Goal: Information Seeking & Learning: Learn about a topic

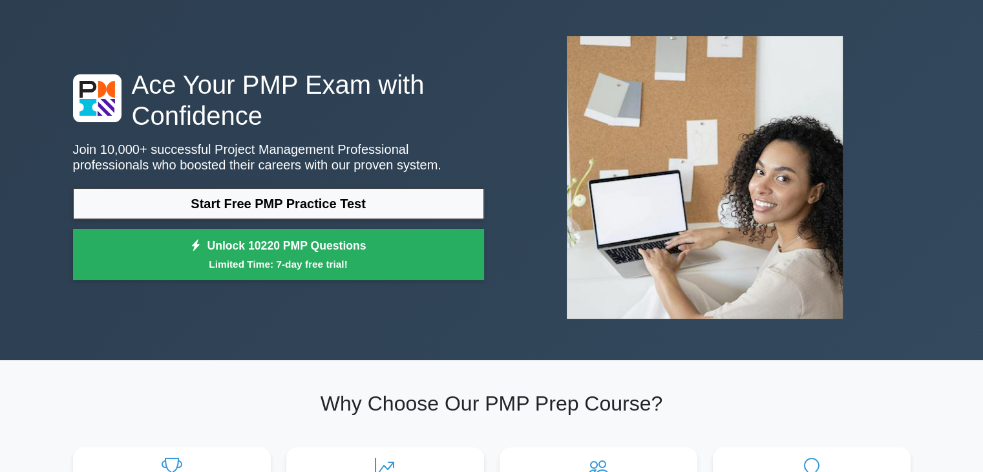
scroll to position [129, 0]
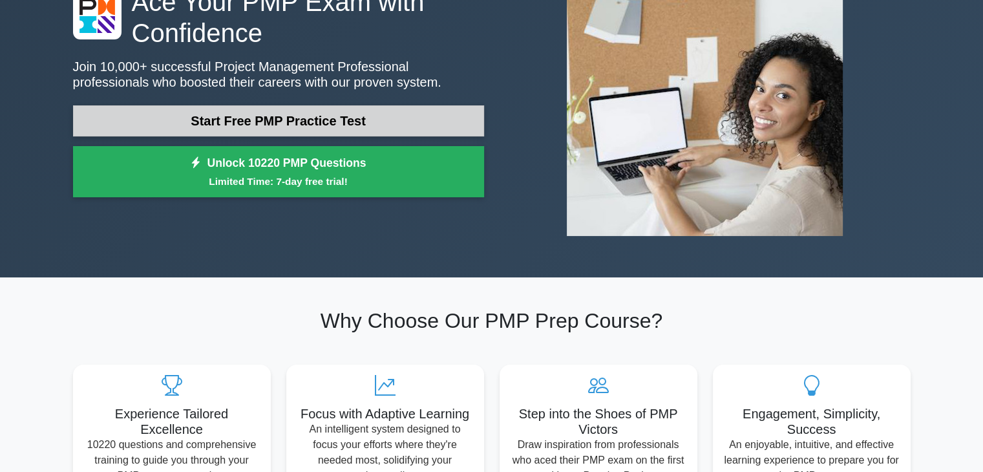
click at [299, 112] on link "Start Free PMP Practice Test" at bounding box center [278, 120] width 411 height 31
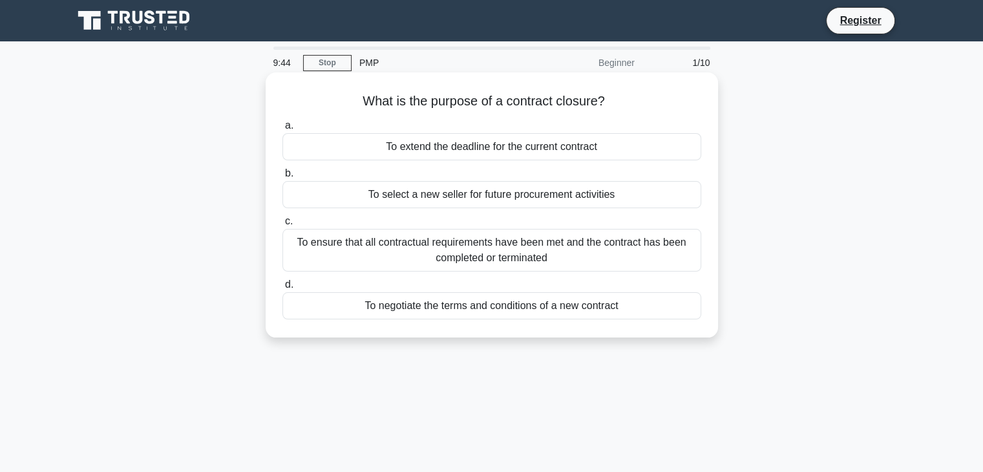
click at [460, 246] on div "To ensure that all contractual requirements have been met and the contract has …" at bounding box center [492, 250] width 419 height 43
click at [283, 226] on input "c. To ensure that all contractual requirements have been met and the contract h…" at bounding box center [283, 221] width 0 height 8
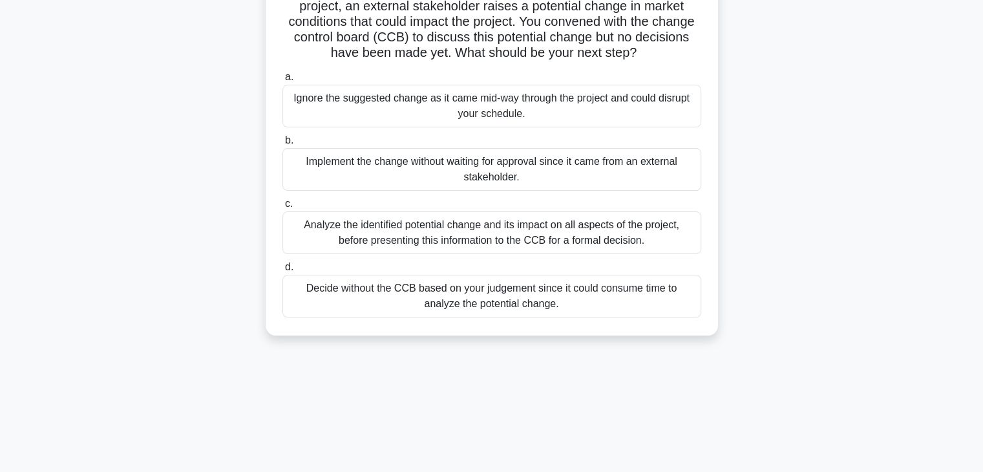
scroll to position [129, 0]
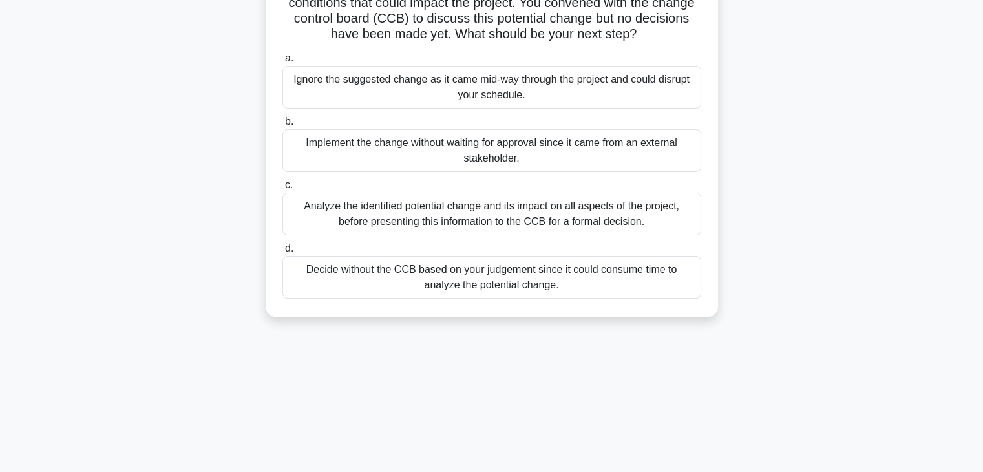
click at [409, 215] on div "Analyze the identified potential change and its impact on all aspects of the pr…" at bounding box center [492, 214] width 419 height 43
click at [283, 189] on input "c. Analyze the identified potential change and its impact on all aspects of the…" at bounding box center [283, 185] width 0 height 8
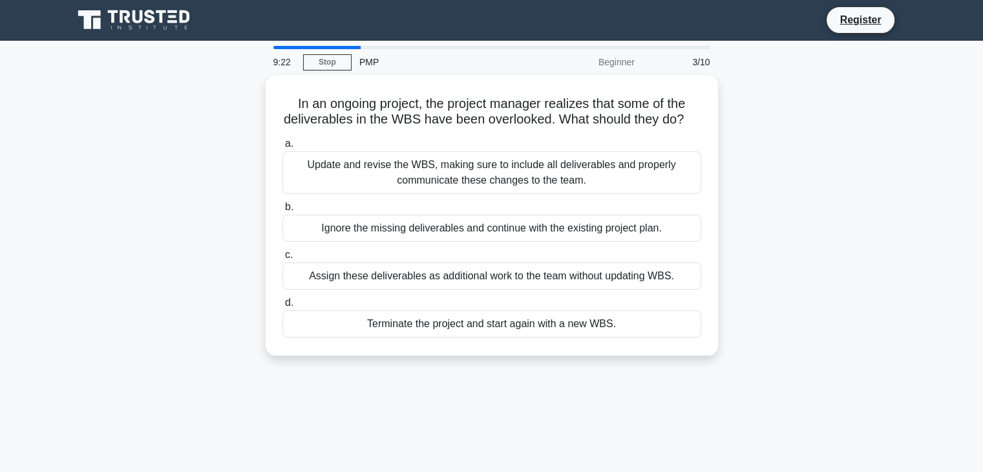
scroll to position [0, 0]
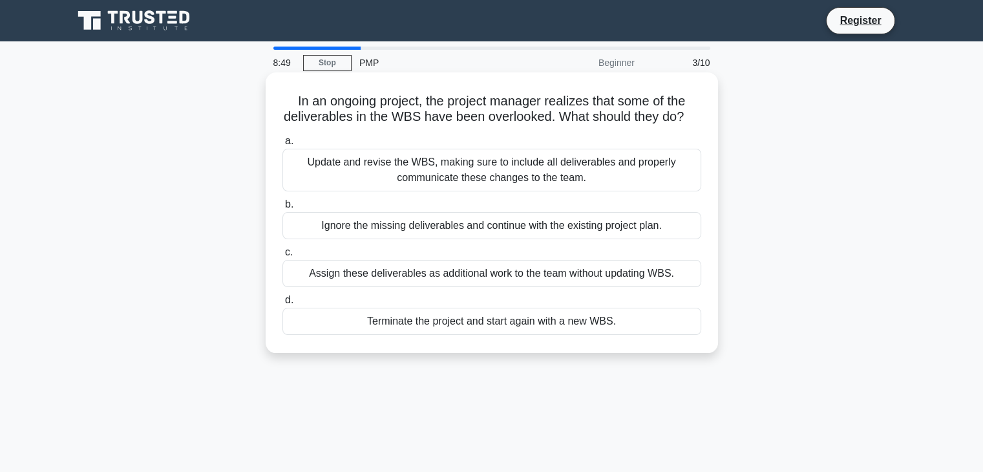
click at [460, 184] on div "Update and revise the WBS, making sure to include all deliverables and properly…" at bounding box center [492, 170] width 419 height 43
click at [283, 145] on input "a. Update and revise the WBS, making sure to include all deliverables and prope…" at bounding box center [283, 141] width 0 height 8
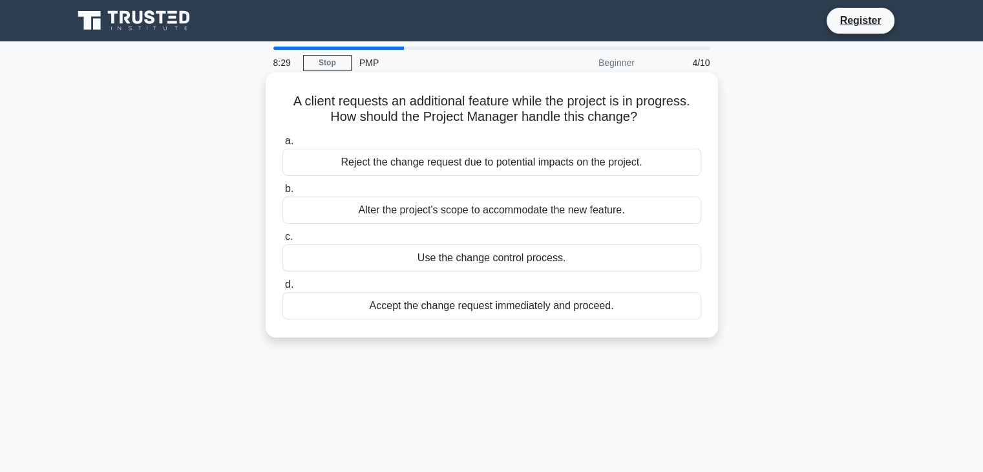
click at [440, 260] on div "Use the change control process." at bounding box center [492, 257] width 419 height 27
click at [283, 241] on input "c. Use the change control process." at bounding box center [283, 237] width 0 height 8
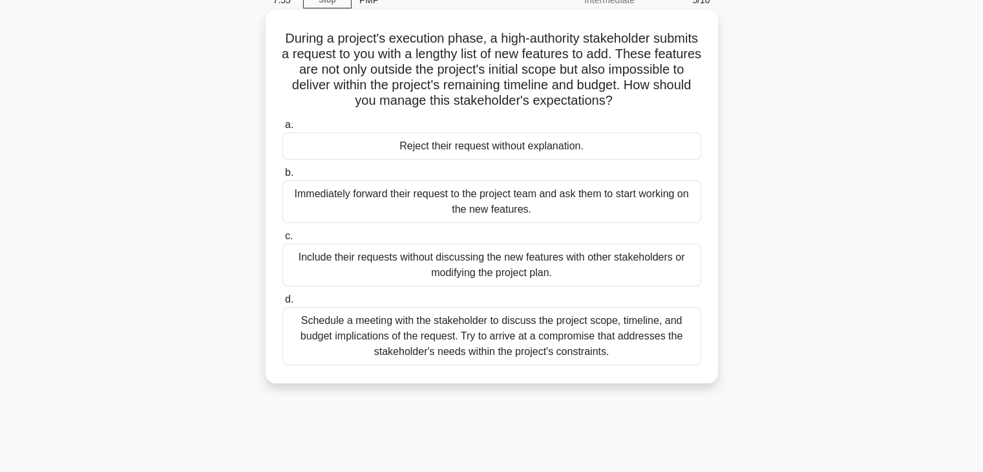
scroll to position [65, 0]
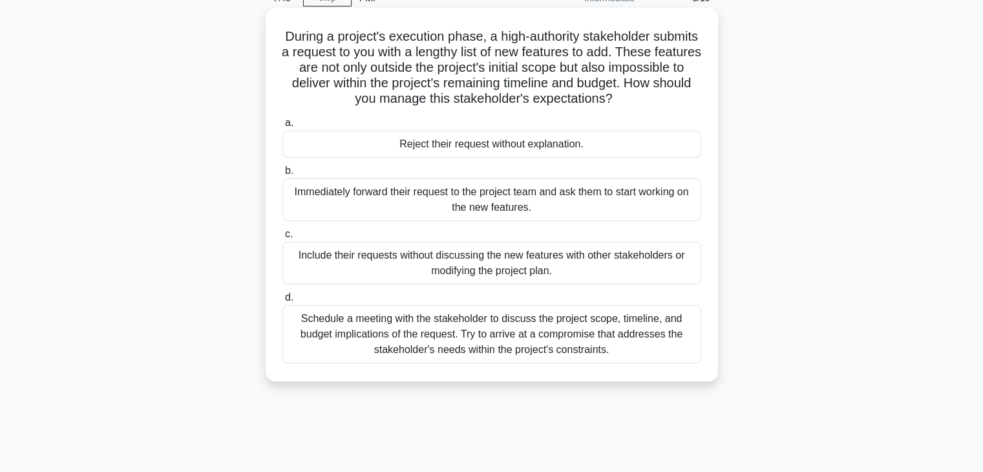
click at [473, 335] on div "Schedule a meeting with the stakeholder to discuss the project scope, timeline,…" at bounding box center [492, 334] width 419 height 58
click at [283, 302] on input "d. Schedule a meeting with the stakeholder to discuss the project scope, timeli…" at bounding box center [283, 298] width 0 height 8
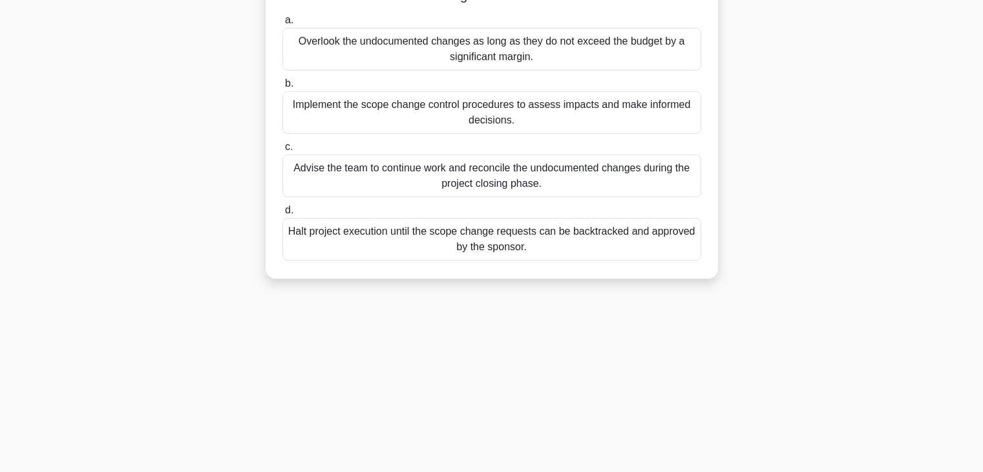
scroll to position [194, 0]
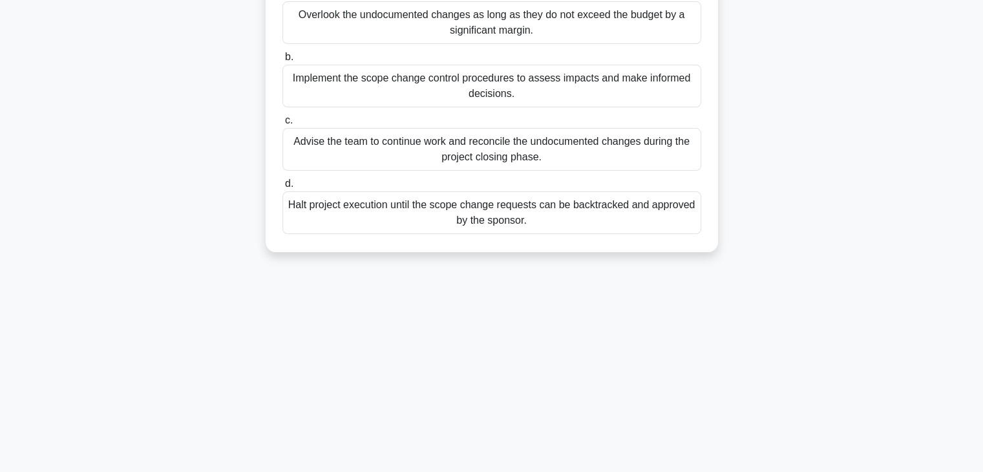
click at [481, 211] on div "Halt project execution until the scope change requests can be backtracked and a…" at bounding box center [492, 212] width 419 height 43
click at [283, 188] on input "d. Halt project execution until the scope change requests can be backtracked an…" at bounding box center [283, 184] width 0 height 8
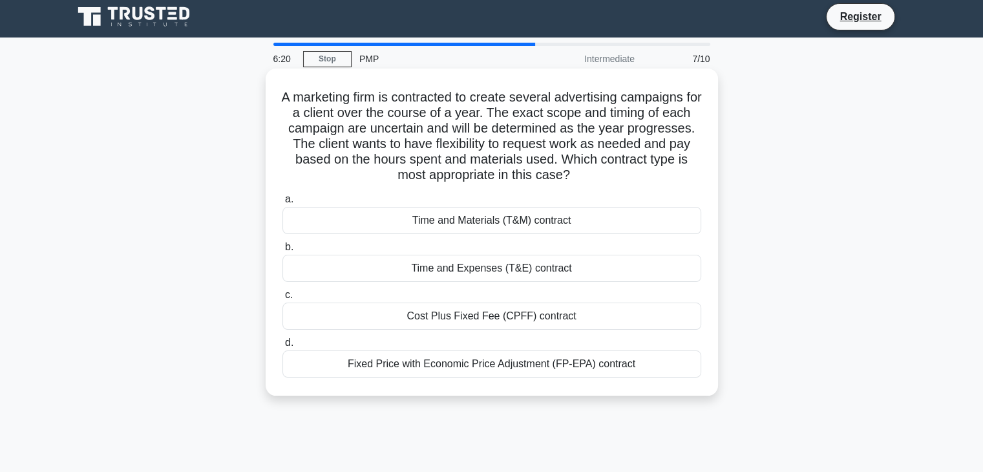
scroll to position [0, 0]
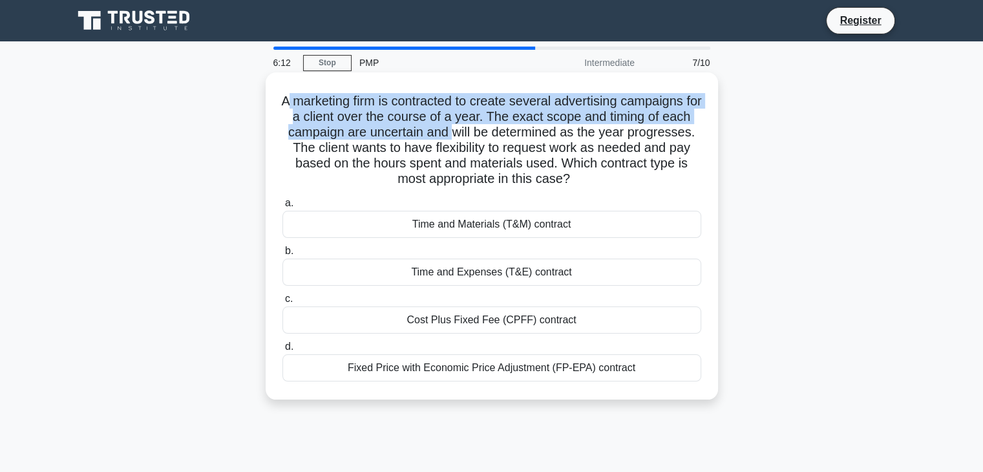
drag, startPoint x: 504, startPoint y: 125, endPoint x: 295, endPoint y: 96, distance: 211.4
click at [295, 96] on h5 "A marketing firm is contracted to create several advertising campaigns for a cl…" at bounding box center [492, 140] width 422 height 94
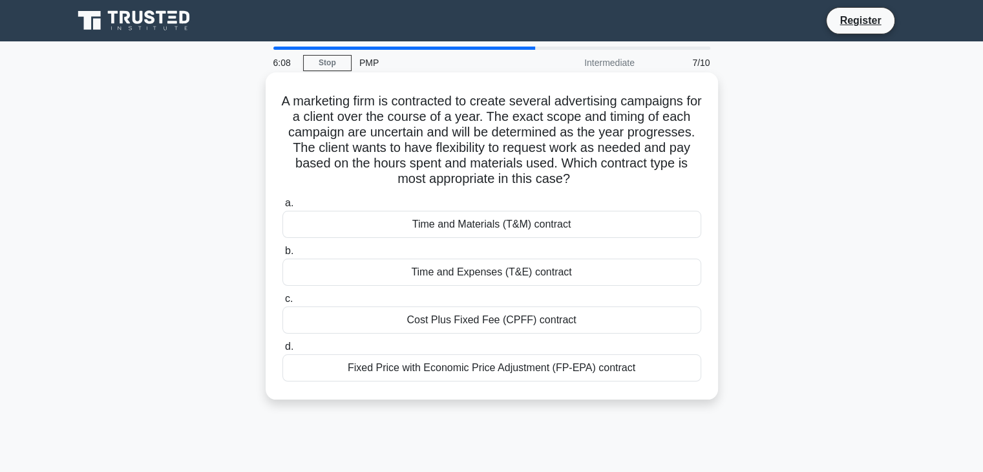
click at [525, 145] on h5 "A marketing firm is contracted to create several advertising campaigns for a cl…" at bounding box center [492, 140] width 422 height 94
drag, startPoint x: 365, startPoint y: 162, endPoint x: 639, endPoint y: 173, distance: 273.7
click at [639, 173] on h5 "A marketing firm is contracted to create several advertising campaigns for a cl…" at bounding box center [492, 140] width 422 height 94
drag, startPoint x: 642, startPoint y: 178, endPoint x: 363, endPoint y: 151, distance: 280.0
click at [363, 151] on h5 "A marketing firm is contracted to create several advertising campaigns for a cl…" at bounding box center [492, 140] width 422 height 94
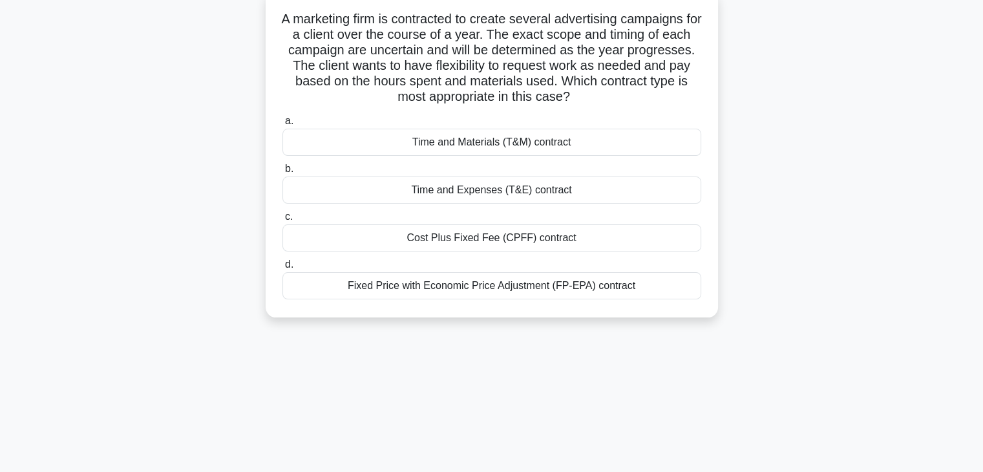
scroll to position [129, 0]
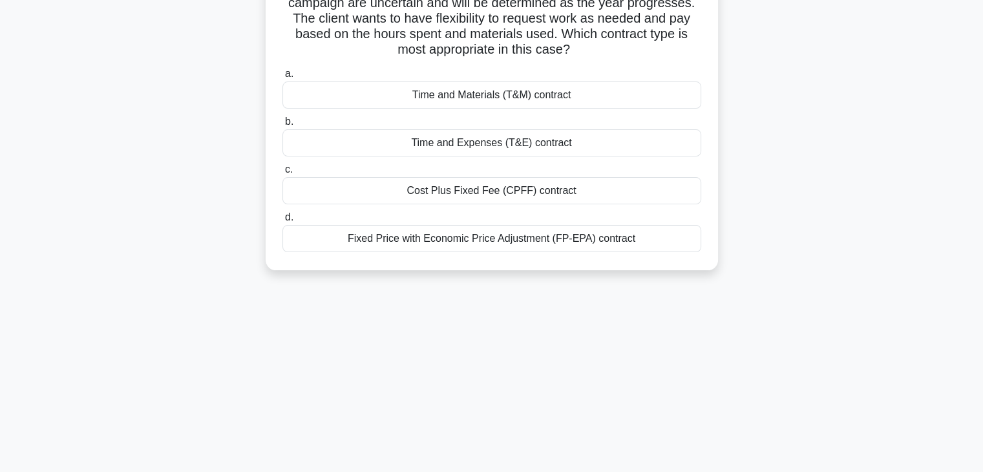
click at [442, 243] on div "Fixed Price with Economic Price Adjustment (FP-EPA) contract" at bounding box center [492, 238] width 419 height 27
click at [283, 222] on input "d. Fixed Price with Economic Price Adjustment (FP-EPA) contract" at bounding box center [283, 217] width 0 height 8
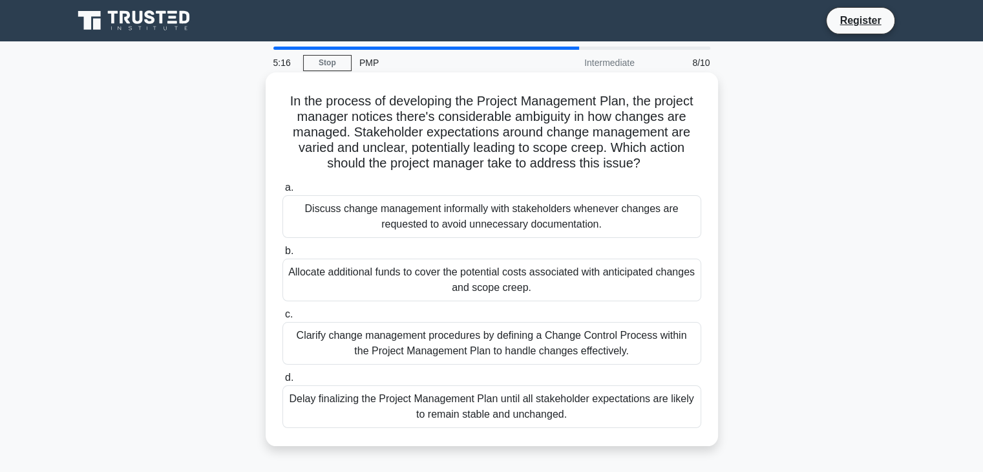
scroll to position [0, 0]
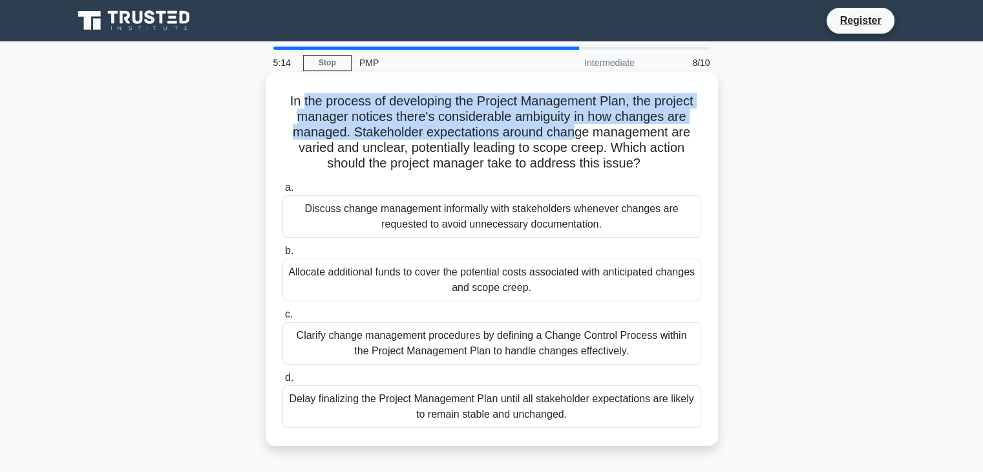
drag, startPoint x: 299, startPoint y: 94, endPoint x: 579, endPoint y: 134, distance: 282.8
click at [579, 134] on h5 "In the process of developing the Project Management Plan, the project manager n…" at bounding box center [492, 132] width 422 height 79
click at [418, 107] on h5 "In the process of developing the Project Management Plan, the project manager n…" at bounding box center [492, 132] width 422 height 79
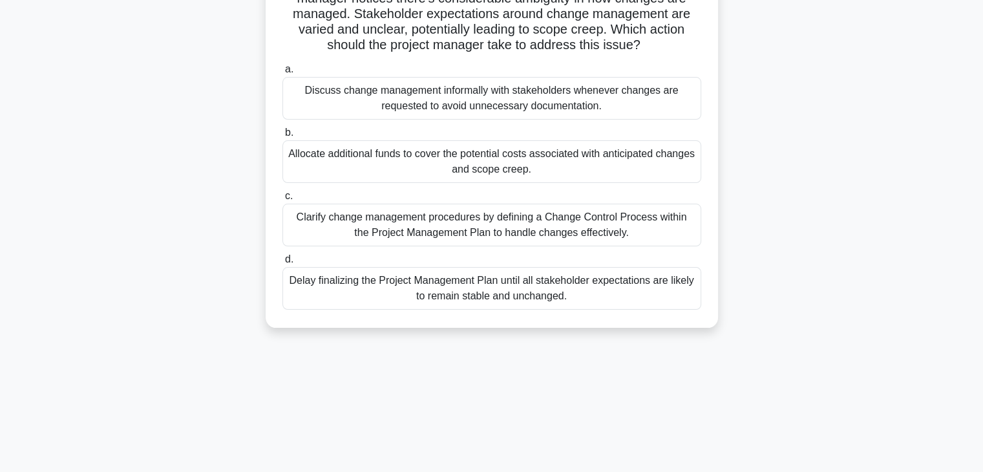
scroll to position [129, 0]
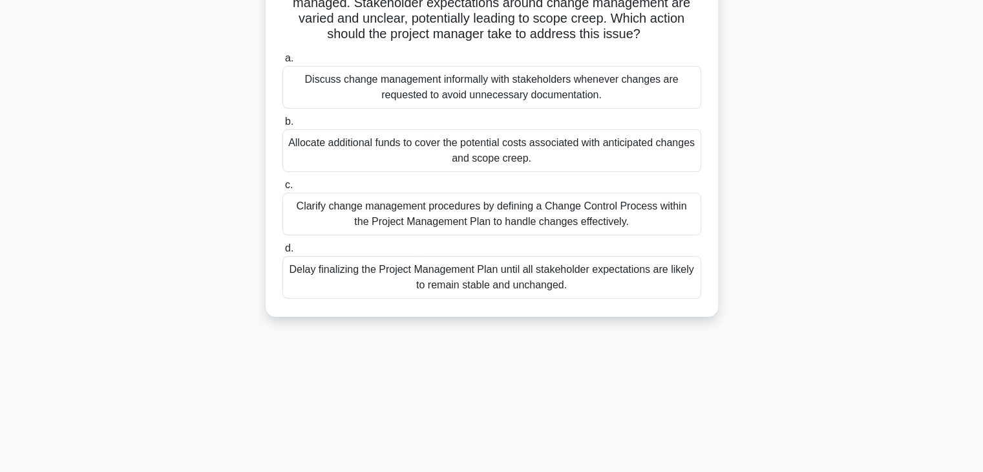
drag, startPoint x: 510, startPoint y: 285, endPoint x: 297, endPoint y: 257, distance: 214.5
click at [297, 257] on div "Delay finalizing the Project Management Plan until all stakeholder expectations…" at bounding box center [492, 277] width 419 height 43
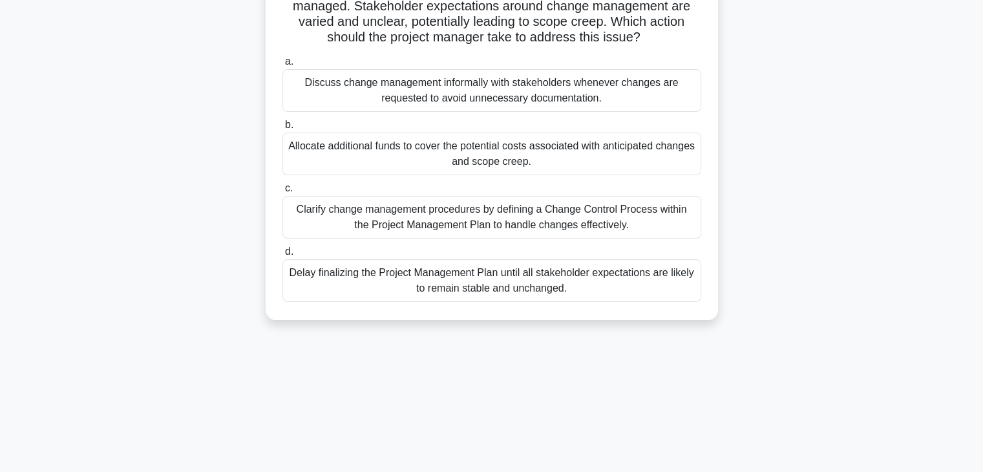
click at [797, 208] on div "In the process of developing the Project Management Plan, the project manager n…" at bounding box center [491, 140] width 853 height 389
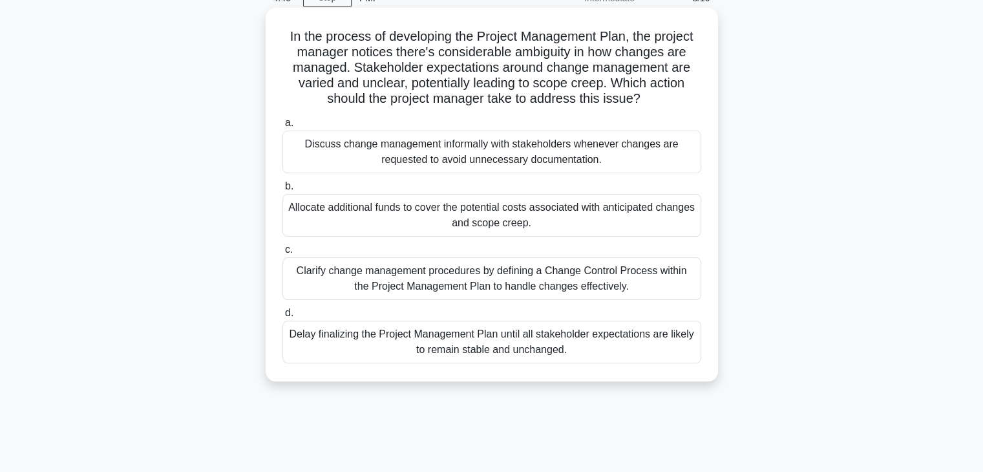
scroll to position [65, 0]
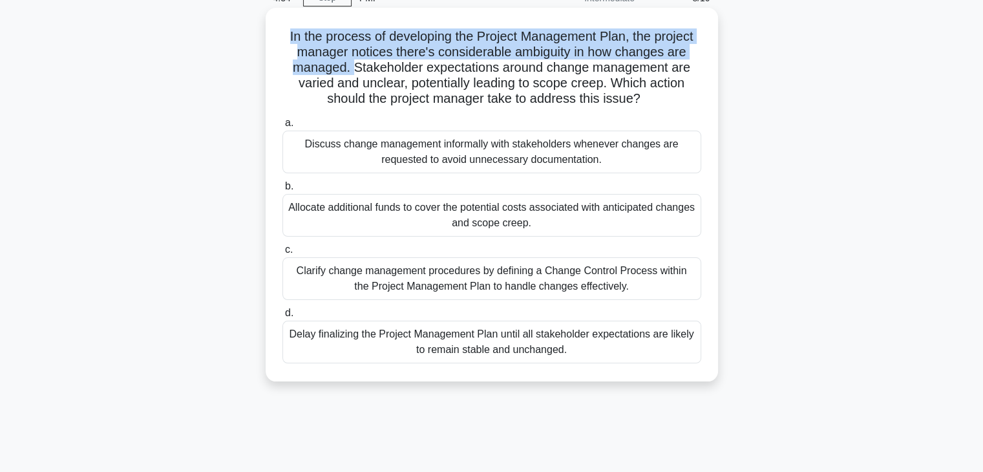
drag, startPoint x: 351, startPoint y: 73, endPoint x: 286, endPoint y: 32, distance: 76.4
click at [283, 33] on h5 "In the process of developing the Project Management Plan, the project manager n…" at bounding box center [492, 67] width 422 height 79
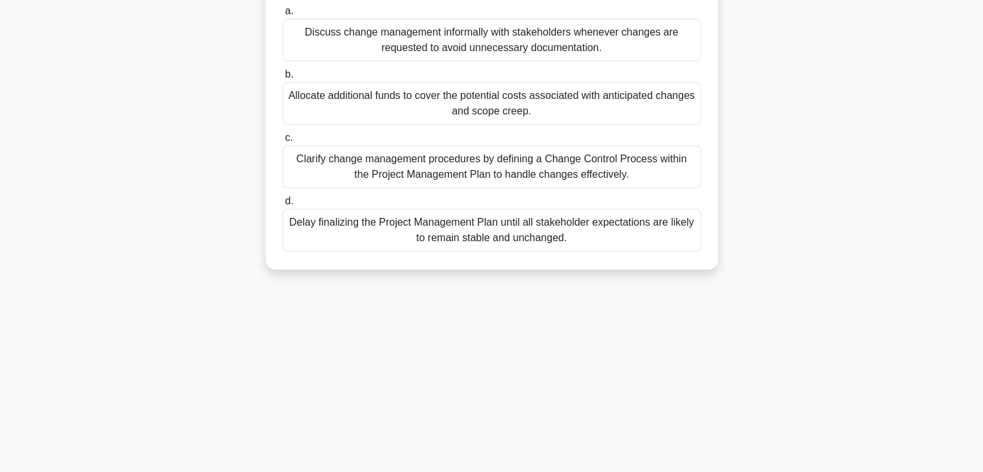
scroll to position [194, 0]
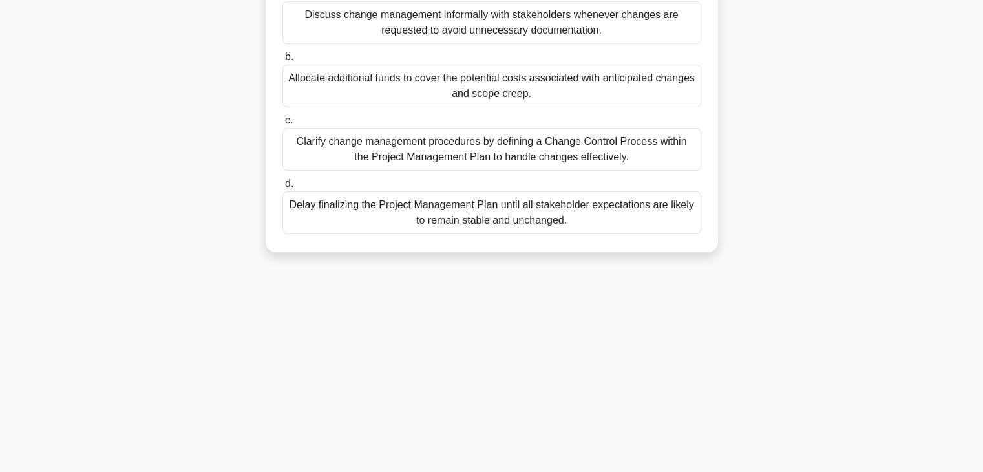
click at [471, 161] on div "Clarify change management procedures by defining a Change Control Process withi…" at bounding box center [492, 149] width 419 height 43
click at [283, 125] on input "c. Clarify change management procedures by defining a Change Control Process wi…" at bounding box center [283, 120] width 0 height 8
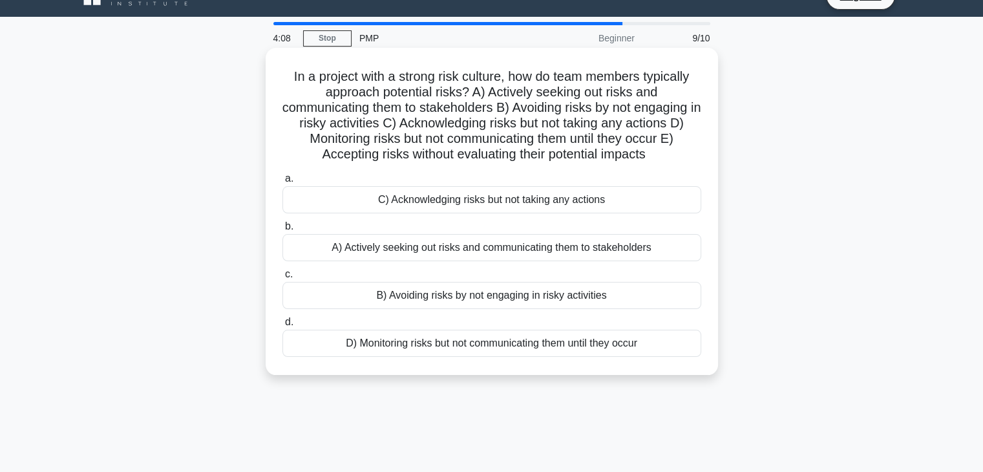
scroll to position [0, 0]
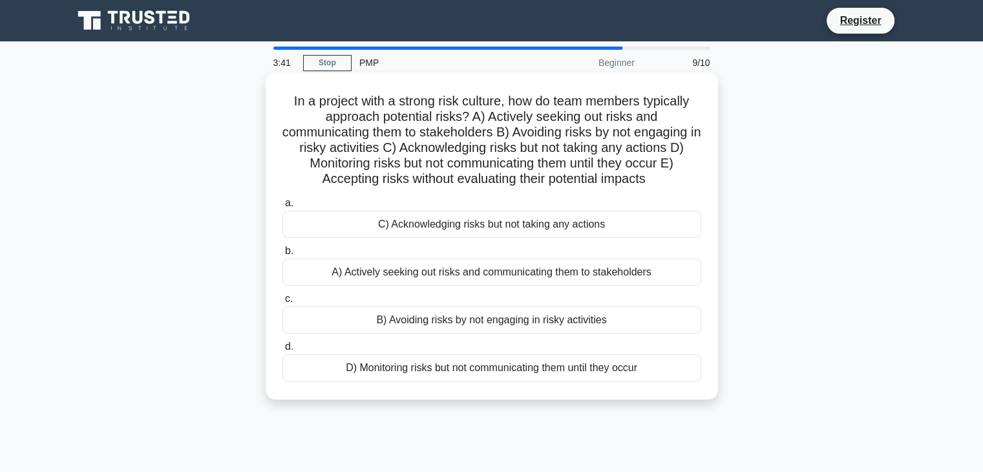
drag, startPoint x: 515, startPoint y: 122, endPoint x: 380, endPoint y: 106, distance: 136.1
click at [383, 106] on h5 "In a project with a strong risk culture, how do team members typically approach…" at bounding box center [492, 140] width 422 height 94
click at [274, 89] on div "In a project with a strong risk culture, how do team members typically approach…" at bounding box center [492, 236] width 442 height 317
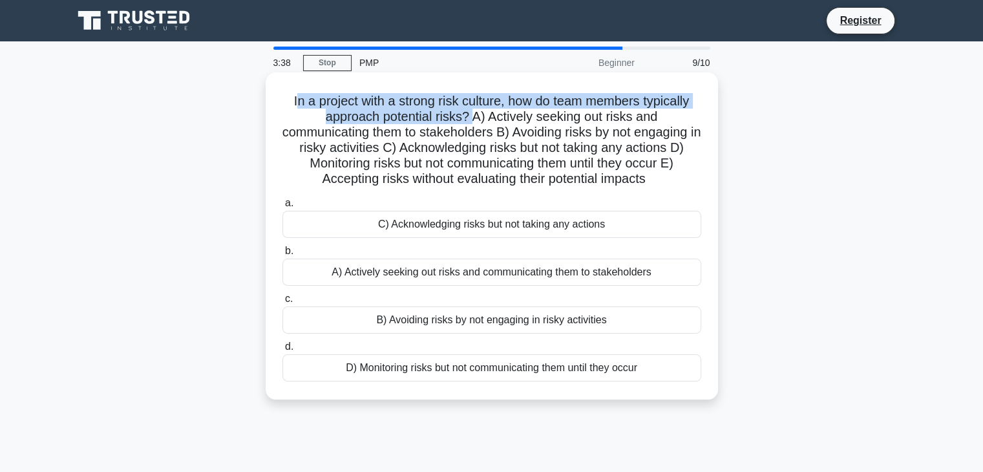
drag, startPoint x: 290, startPoint y: 105, endPoint x: 476, endPoint y: 116, distance: 186.5
click at [476, 116] on h5 "In a project with a strong risk culture, how do team members typically approach…" at bounding box center [492, 140] width 422 height 94
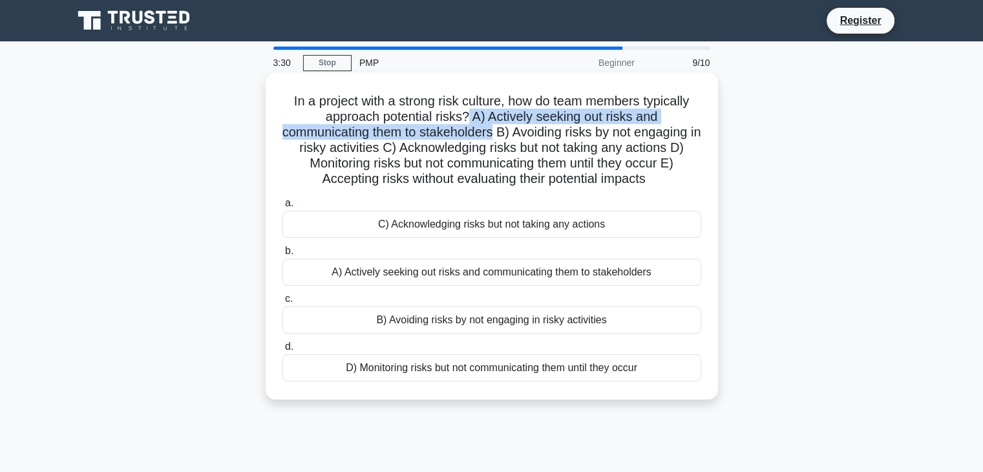
drag, startPoint x: 501, startPoint y: 132, endPoint x: 466, endPoint y: 122, distance: 37.0
click at [466, 122] on h5 "In a project with a strong risk culture, how do team members typically approach…" at bounding box center [492, 140] width 422 height 94
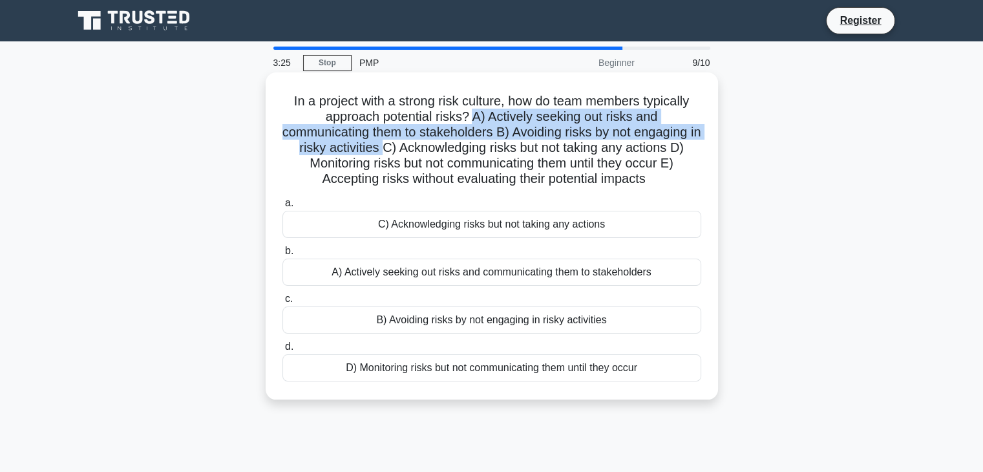
drag, startPoint x: 388, startPoint y: 145, endPoint x: 470, endPoint y: 117, distance: 86.9
click at [470, 117] on h5 "In a project with a strong risk culture, how do team members typically approach…" at bounding box center [492, 140] width 422 height 94
click at [490, 126] on h5 "In a project with a strong risk culture, how do team members typically approach…" at bounding box center [492, 140] width 422 height 94
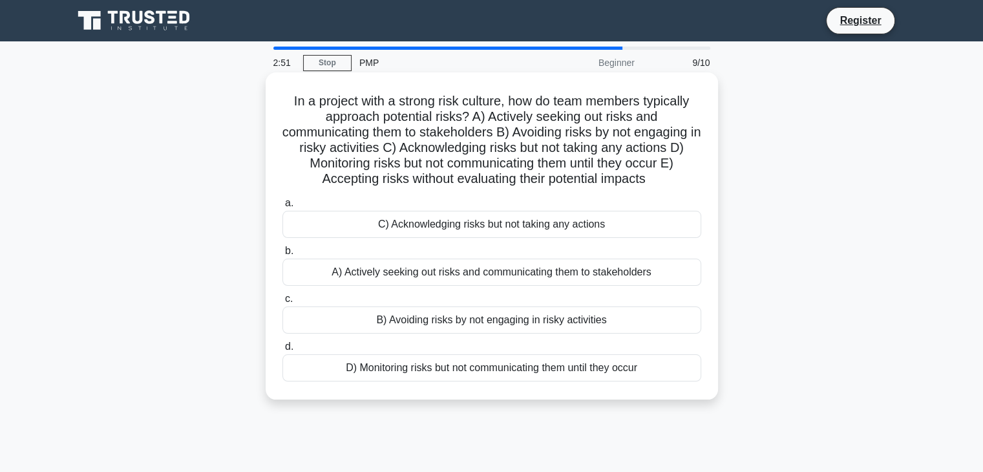
click at [410, 270] on div "A) Actively seeking out risks and communicating them to stakeholders" at bounding box center [492, 272] width 419 height 27
click at [283, 255] on input "b. A) Actively seeking out risks and communicating them to stakeholders" at bounding box center [283, 251] width 0 height 8
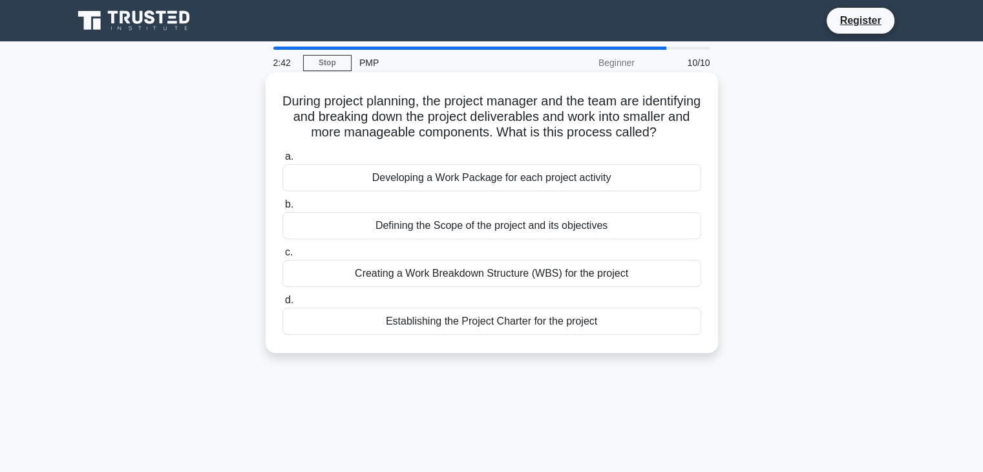
click at [464, 286] on div "Creating a Work Breakdown Structure (WBS) for the project" at bounding box center [492, 273] width 419 height 27
click at [283, 257] on input "c. Creating a Work Breakdown Structure (WBS) for the project" at bounding box center [283, 252] width 0 height 8
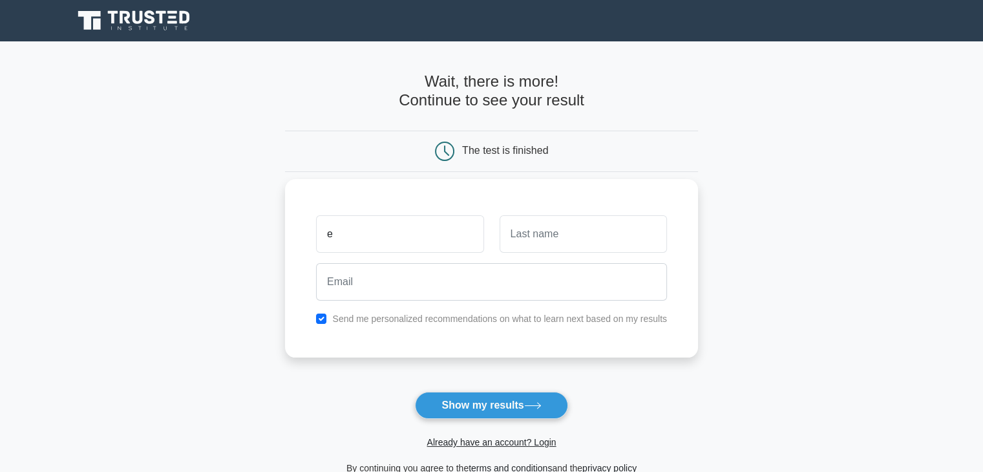
type input "Enxhi"
click at [539, 244] on input "text" at bounding box center [583, 234] width 167 height 38
type input "Shehi"
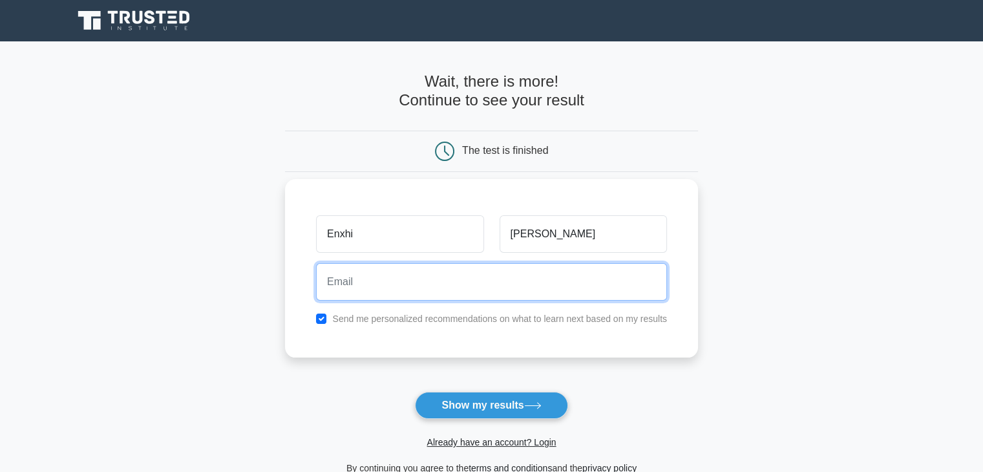
click at [471, 275] on input "email" at bounding box center [491, 282] width 351 height 38
type input "enxhishehi@gmail.com"
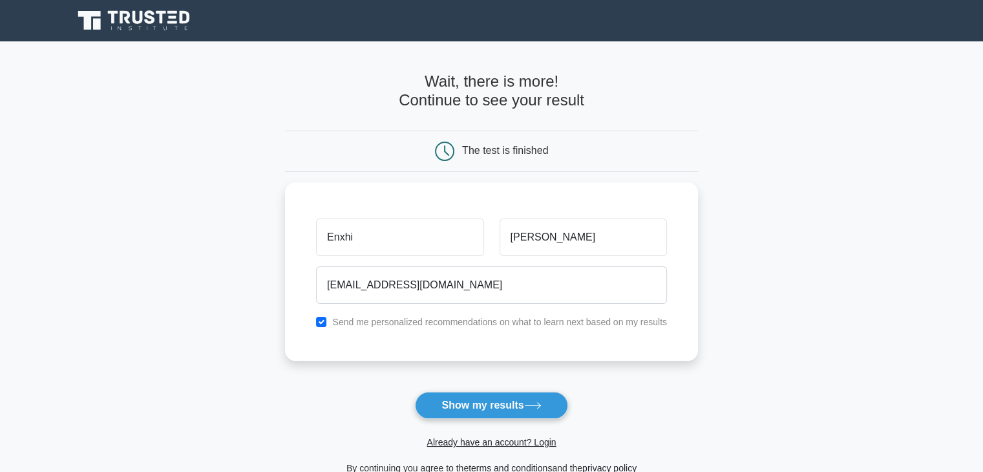
click at [480, 390] on form "Wait, there is more! Continue to see your result The test is finished Enxhi She…" at bounding box center [491, 273] width 413 height 403
click at [483, 399] on button "Show my results" at bounding box center [491, 405] width 153 height 27
